Goal: Task Accomplishment & Management: Use online tool/utility

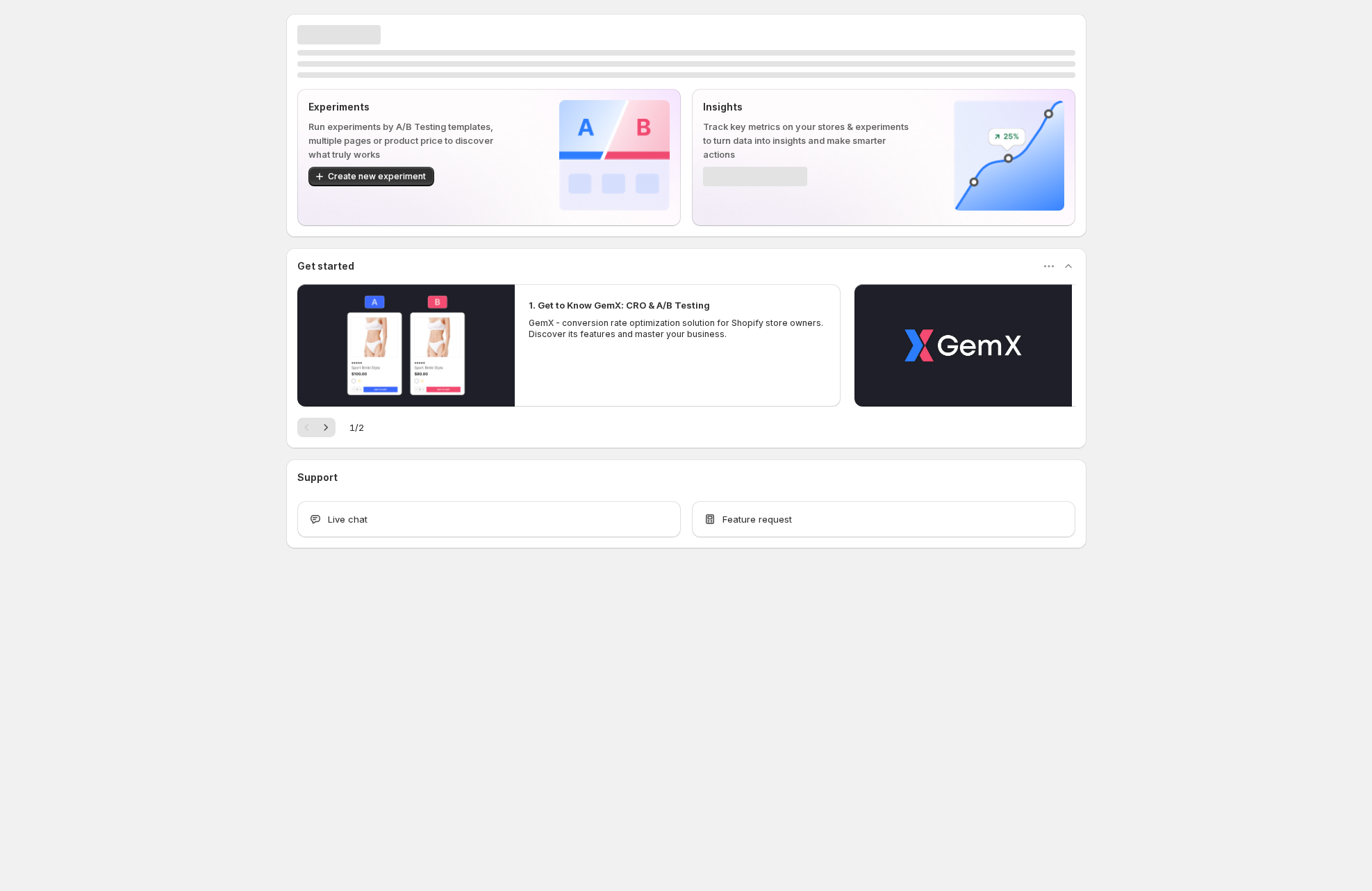
click at [1238, 208] on div "Experiments Run experiments by A/B Testing templates, multiple pages or product…" at bounding box center [686, 311] width 1372 height 623
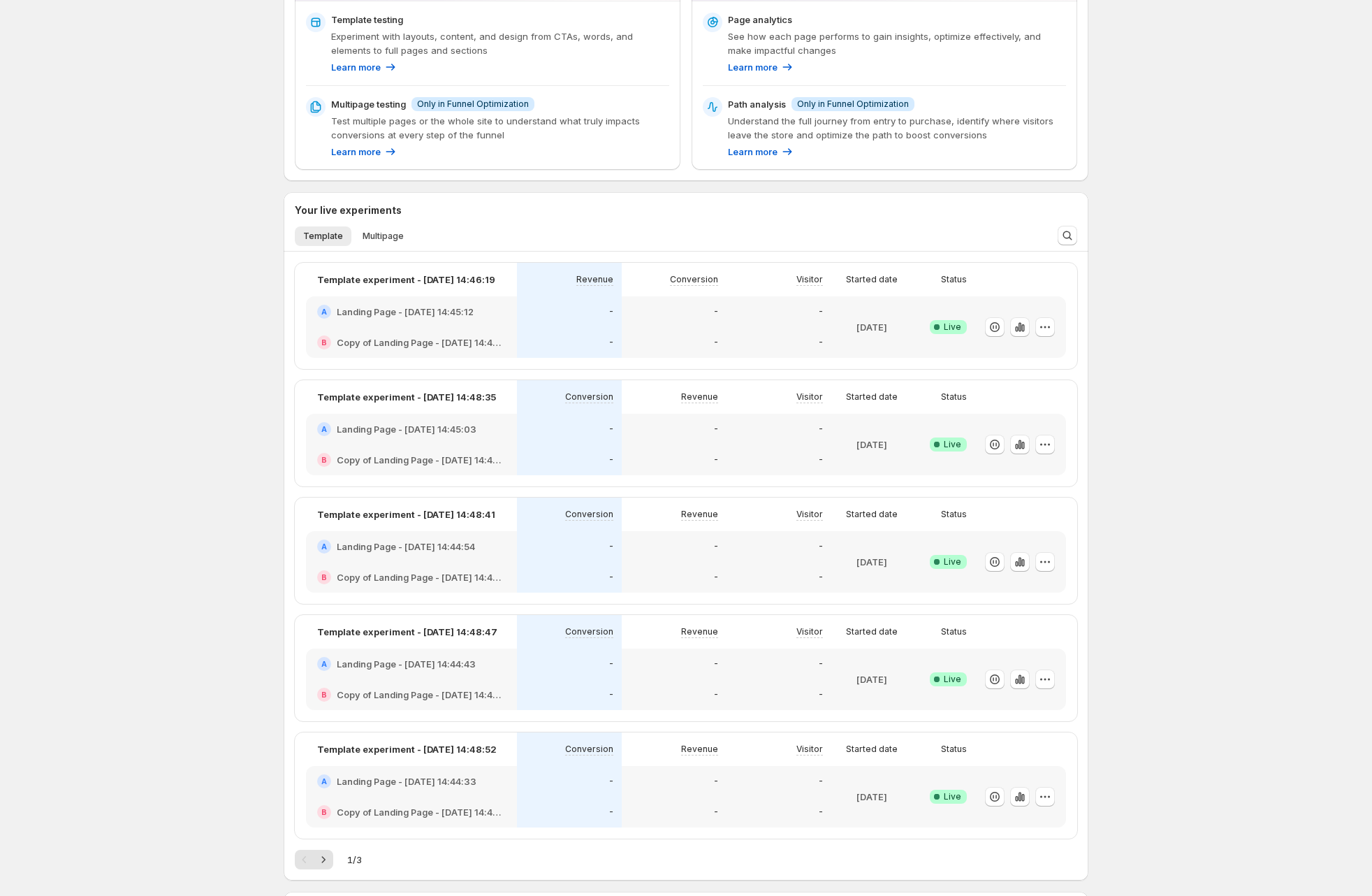
scroll to position [612, 0]
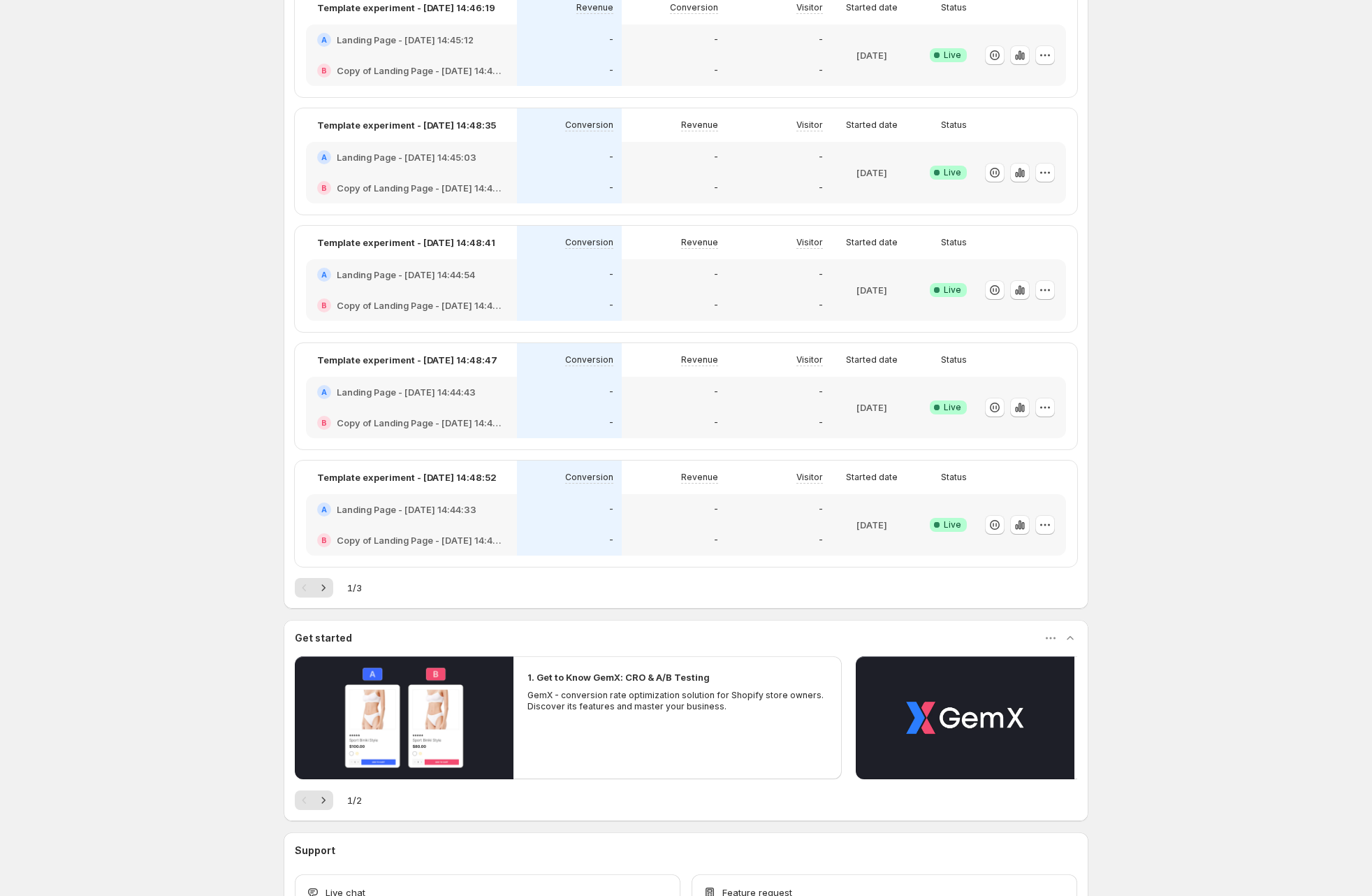
click at [892, 514] on div "[DATE]" at bounding box center [871, 524] width 70 height 45
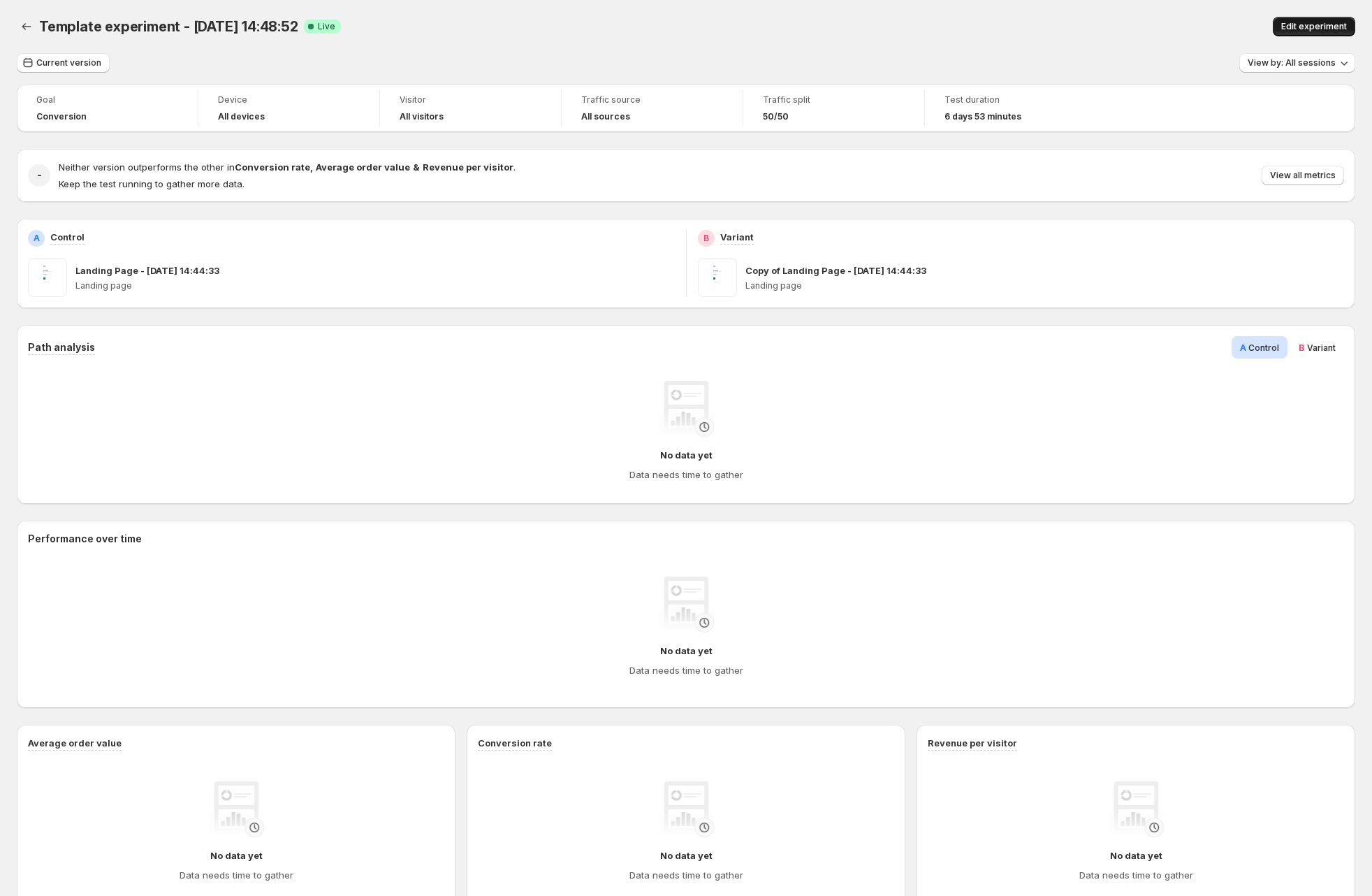
click at [1349, 17] on button "Edit experiment" at bounding box center [1314, 26] width 83 height 20
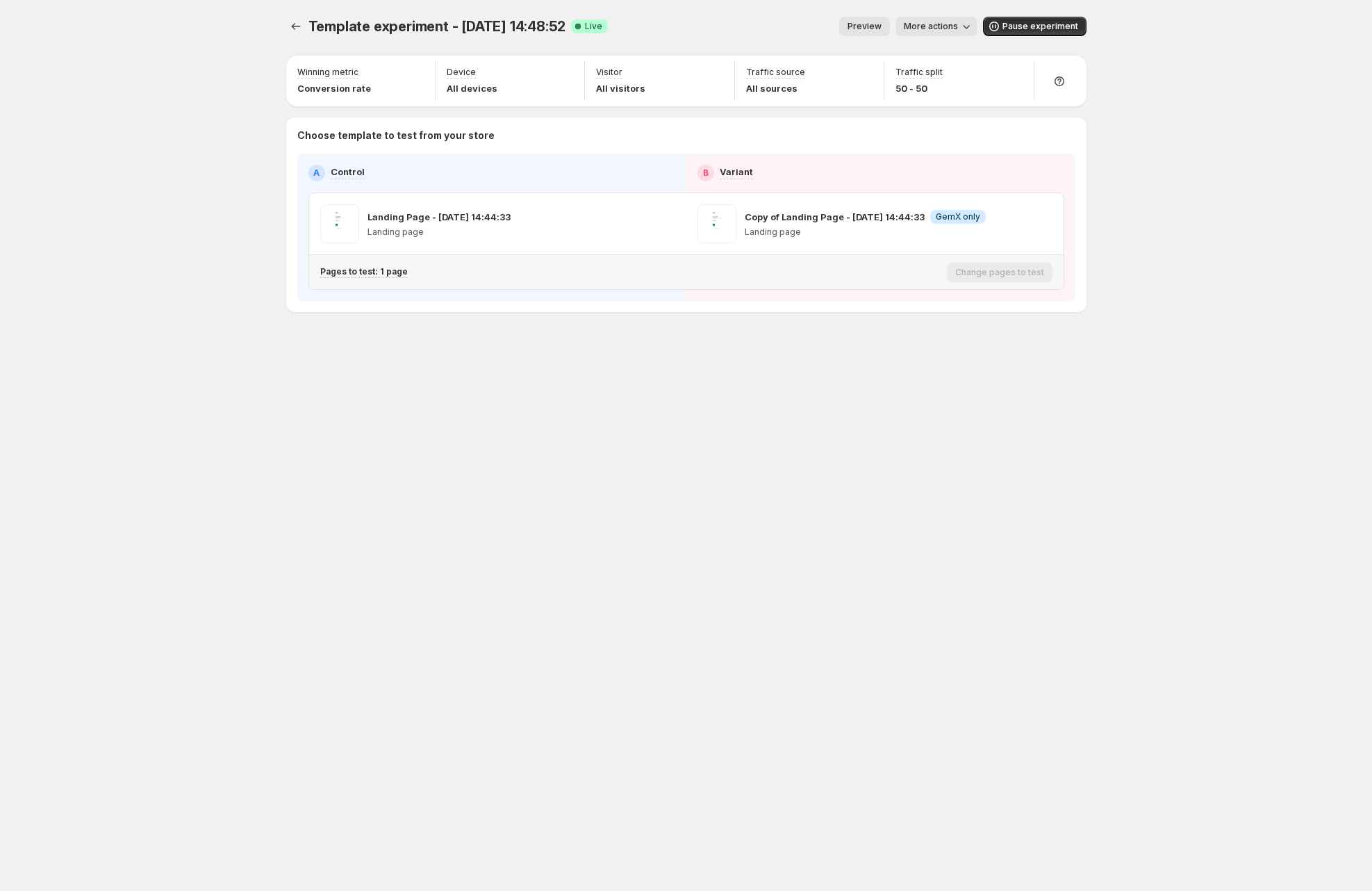
click at [374, 278] on div "Pages to test: 1 page" at bounding box center [630, 271] width 621 height 23
click at [385, 271] on p "Pages to test: 1 page" at bounding box center [364, 271] width 88 height 11
click at [577, 345] on icon "button" at bounding box center [580, 344] width 14 height 14
click at [606, 406] on div "Template experiment - [DATE] 14:48:52. This page is ready Template experiment -…" at bounding box center [686, 445] width 834 height 891
